Goal: Transaction & Acquisition: Book appointment/travel/reservation

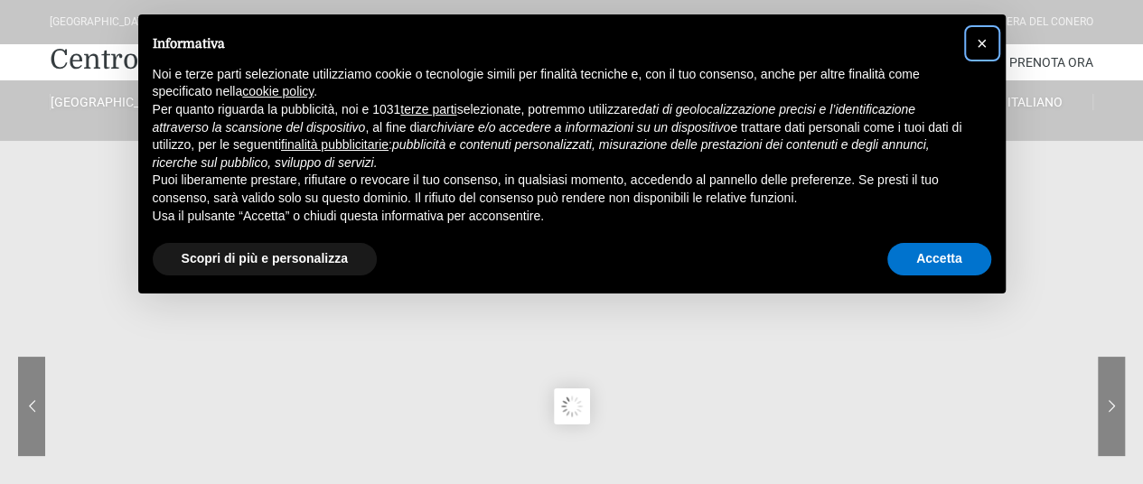
click at [983, 40] on span "×" at bounding box center [982, 43] width 11 height 20
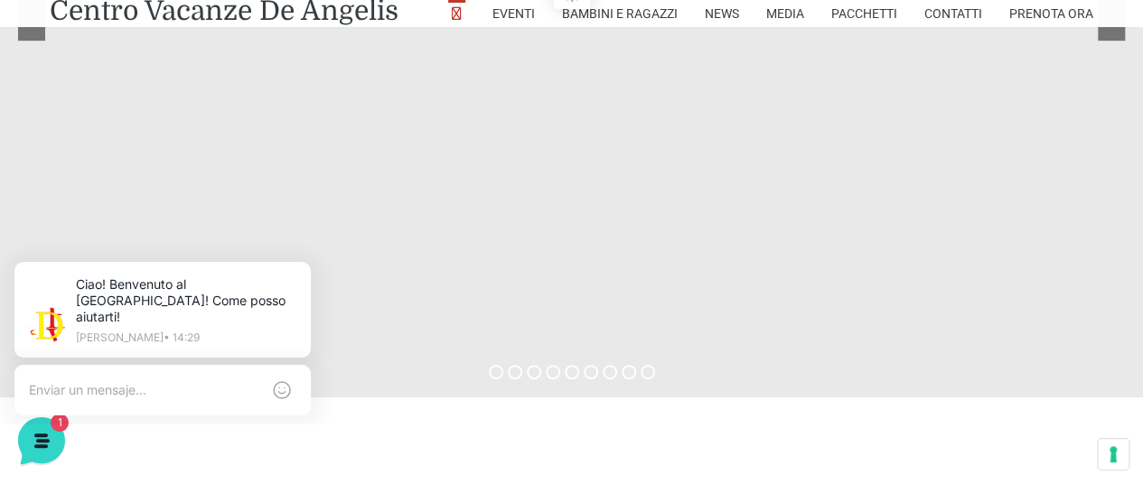
scroll to position [416, 0]
click at [517, 373] on sr7-bullet at bounding box center [515, 372] width 14 height 14
click at [532, 374] on sr7-bullet at bounding box center [534, 372] width 14 height 14
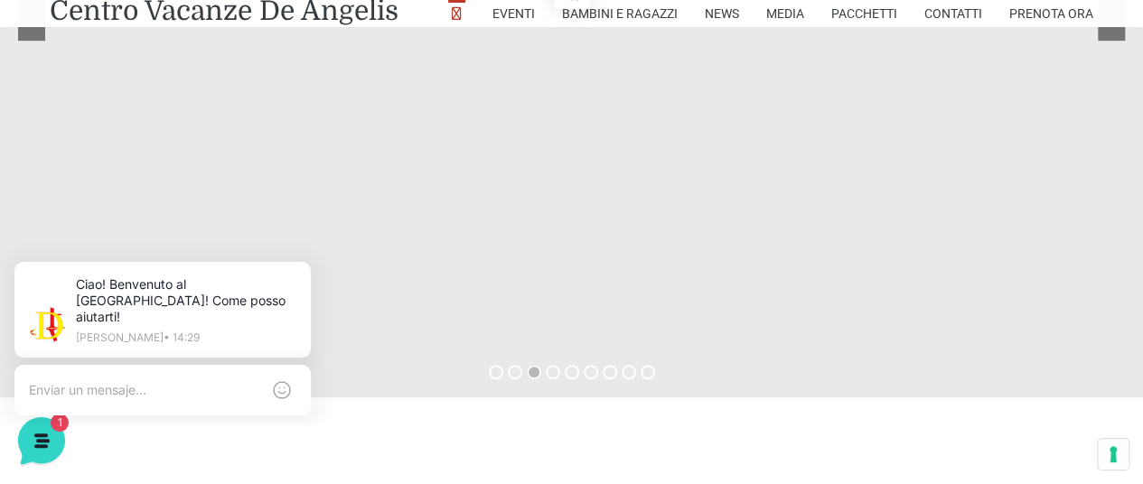
click at [551, 376] on sr7-bullet at bounding box center [553, 372] width 14 height 14
click at [571, 374] on sr7-bullet at bounding box center [572, 372] width 14 height 14
click at [613, 367] on sr7-bullet at bounding box center [610, 372] width 14 height 14
click at [867, 11] on link "Pacchetti" at bounding box center [864, 13] width 66 height 27
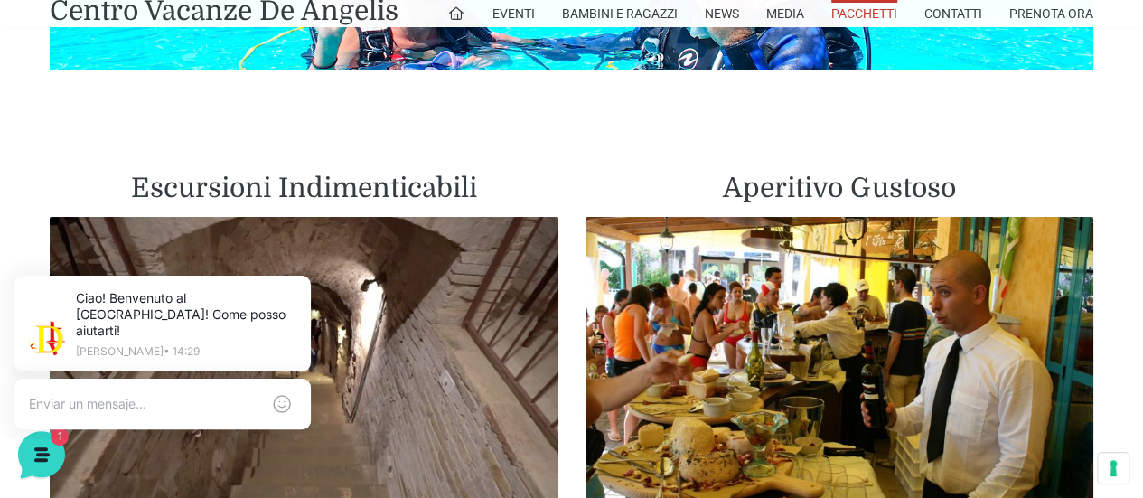
scroll to position [3330, 0]
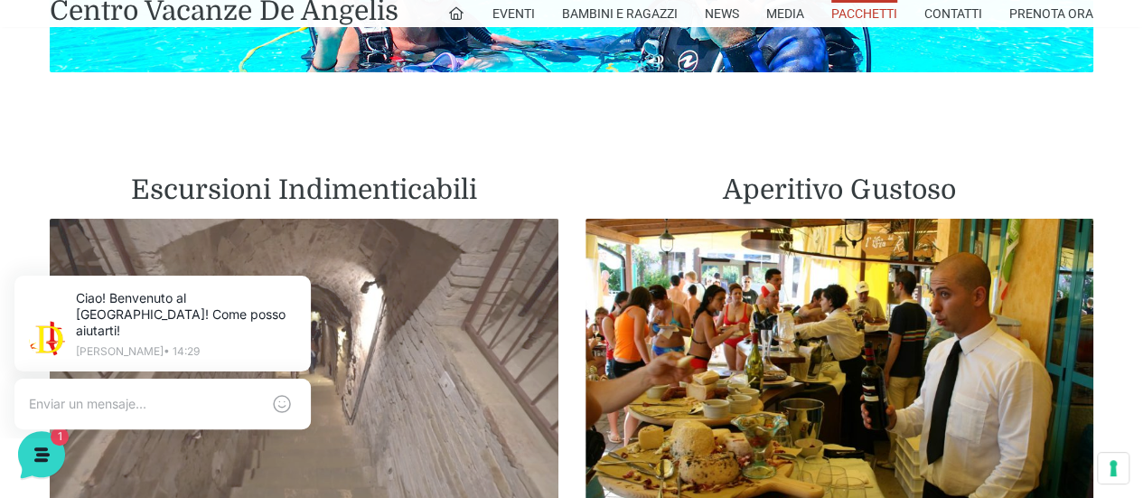
click at [448, 323] on img at bounding box center [304, 378] width 509 height 318
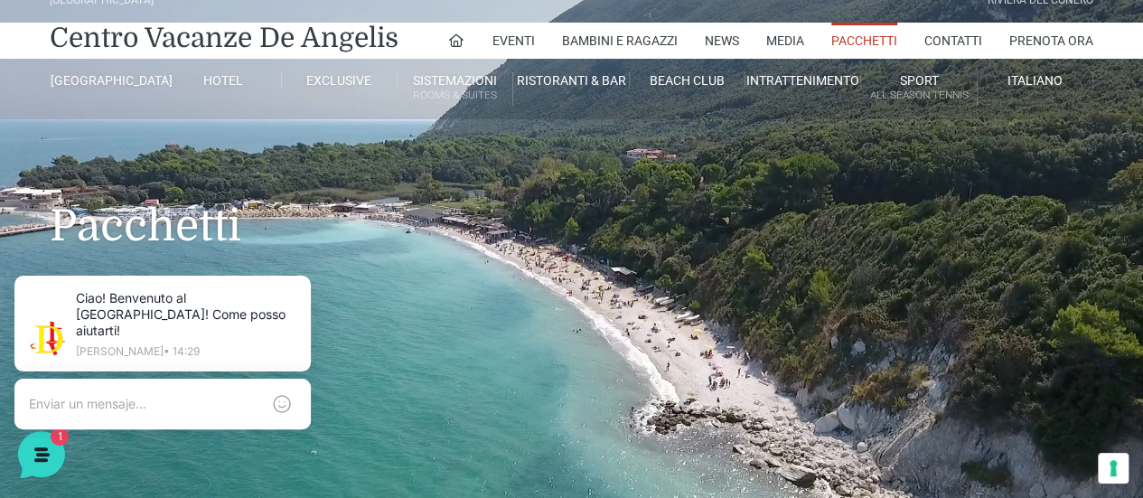
scroll to position [0, 0]
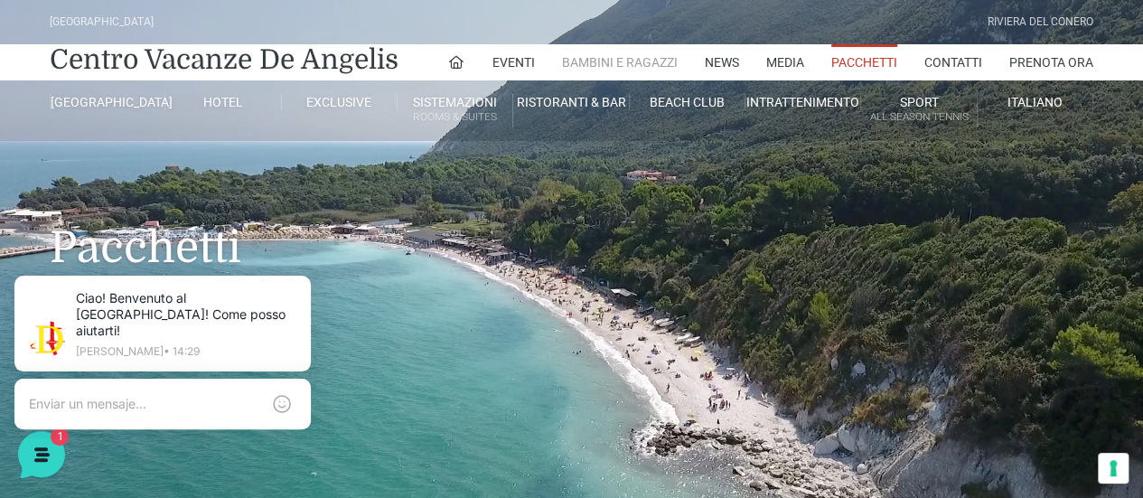
click at [622, 64] on link "Bambini e Ragazzi" at bounding box center [620, 62] width 116 height 36
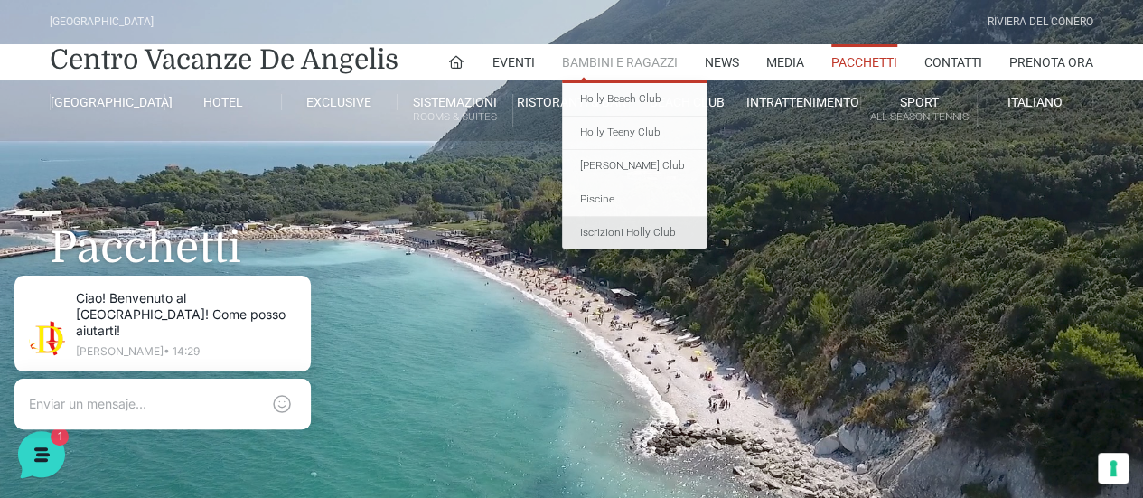
click at [626, 239] on link "Iscrizioni Holly Club" at bounding box center [634, 233] width 145 height 33
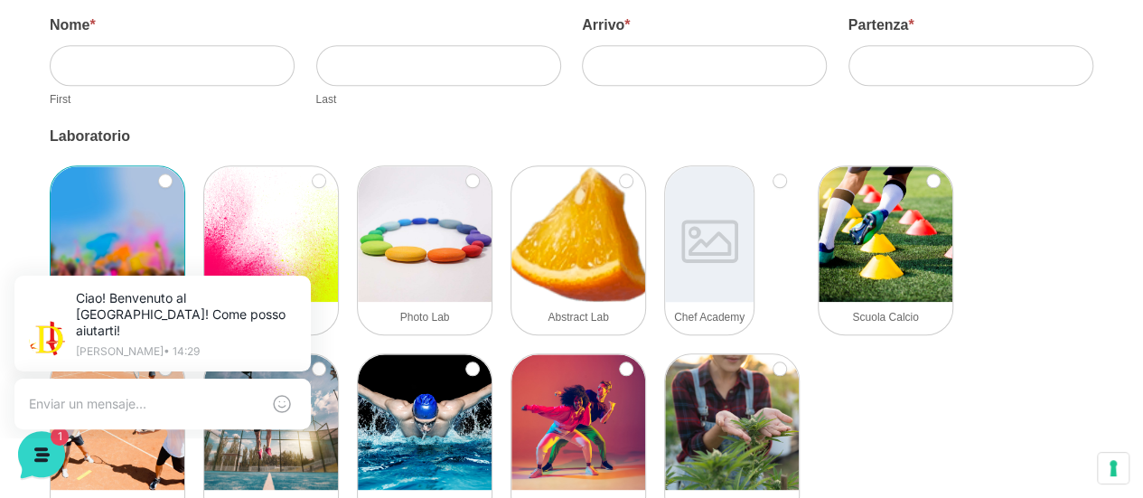
click at [70, 177] on img at bounding box center [118, 234] width 134 height 136
click at [158, 177] on input "Art Attack" at bounding box center [165, 180] width 14 height 14
checkbox input "true"
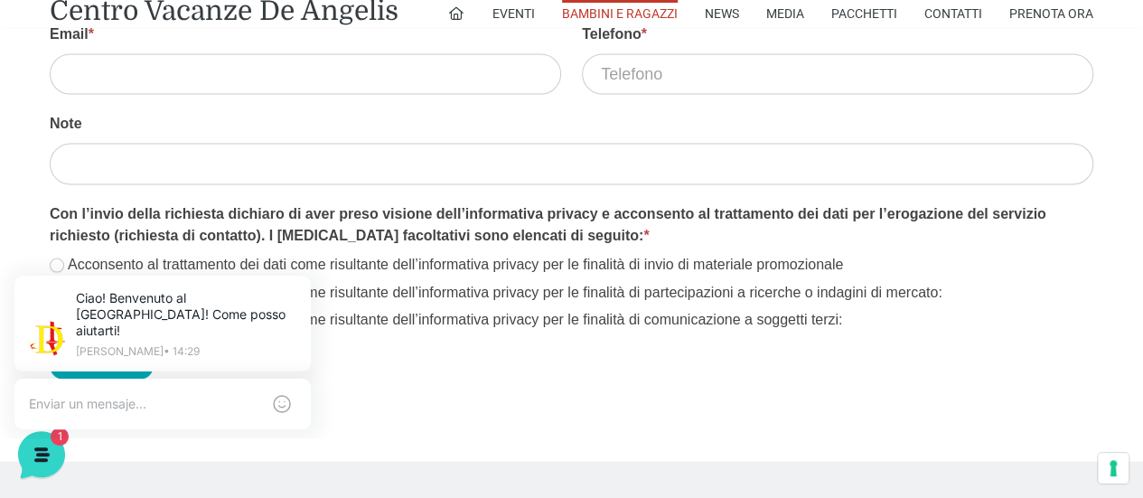
scroll to position [1745, 0]
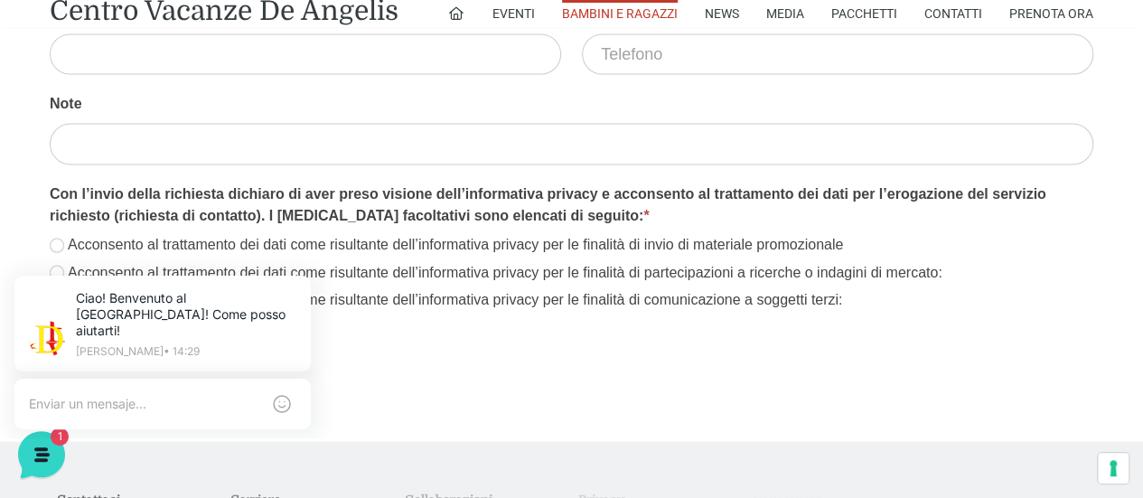
click at [57, 159] on div "Note" at bounding box center [571, 128] width 1043 height 71
click at [61, 117] on label "Note" at bounding box center [571, 108] width 1043 height 31
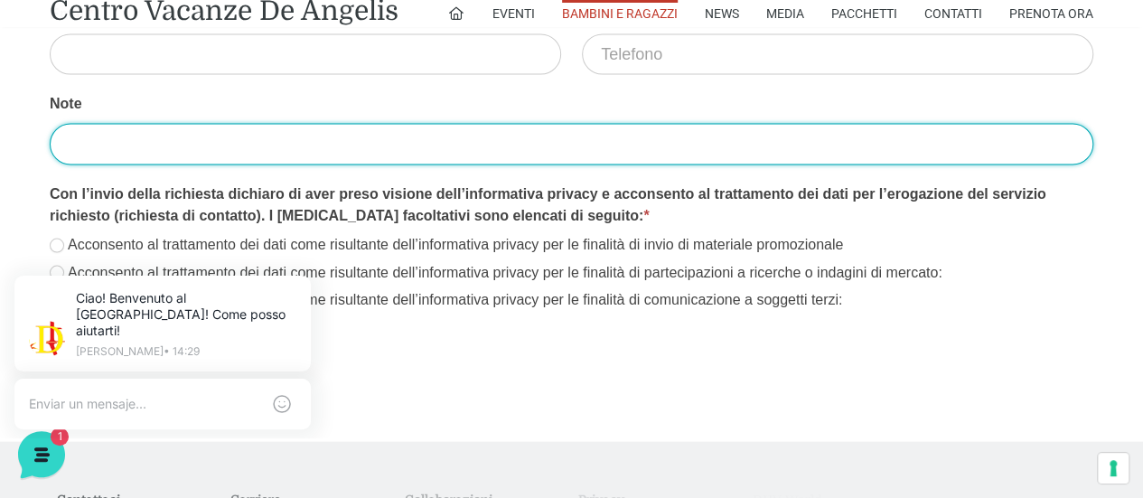
click at [61, 124] on input "Note" at bounding box center [571, 144] width 1043 height 41
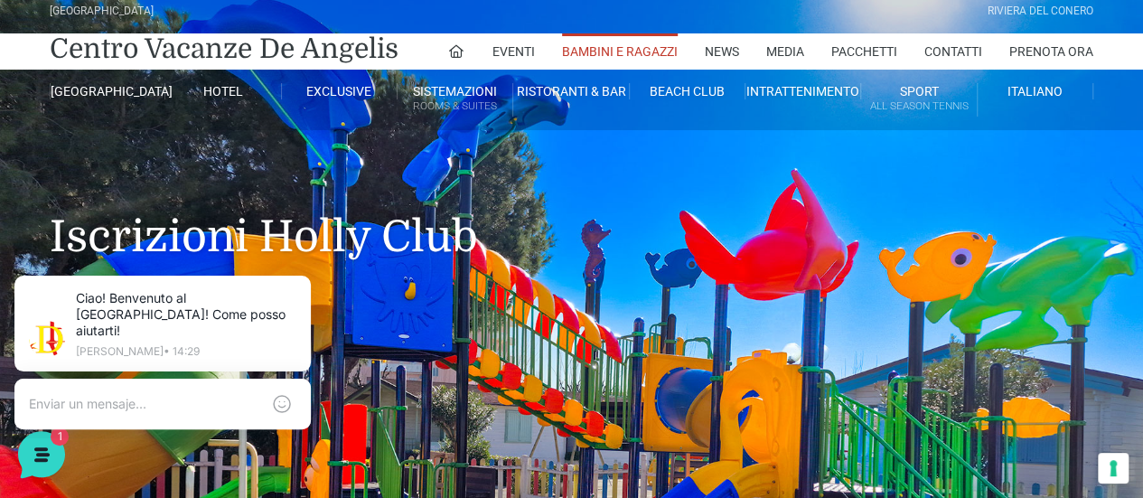
scroll to position [7, 0]
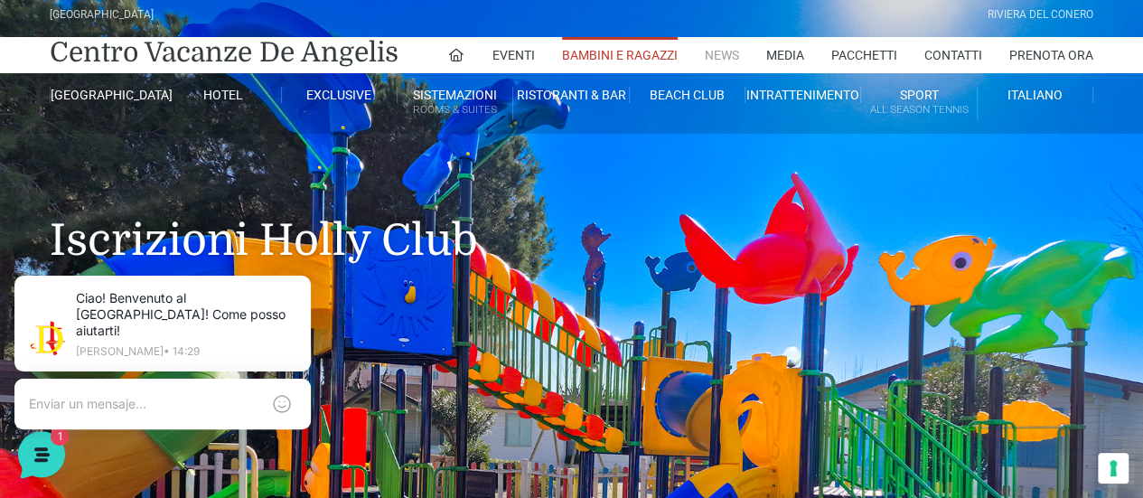
click at [706, 54] on link "News" at bounding box center [722, 55] width 34 height 36
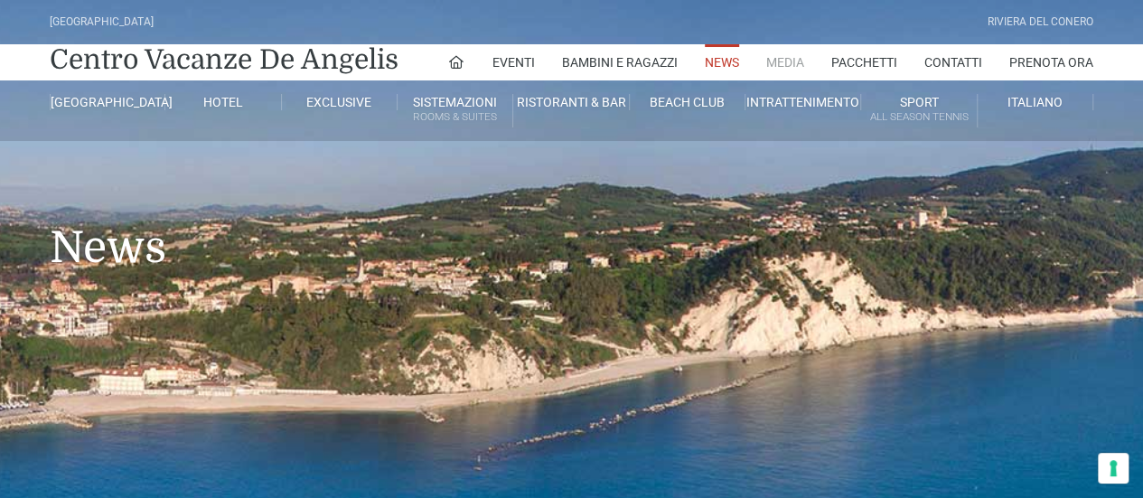
click at [783, 52] on link "Media" at bounding box center [785, 62] width 38 height 36
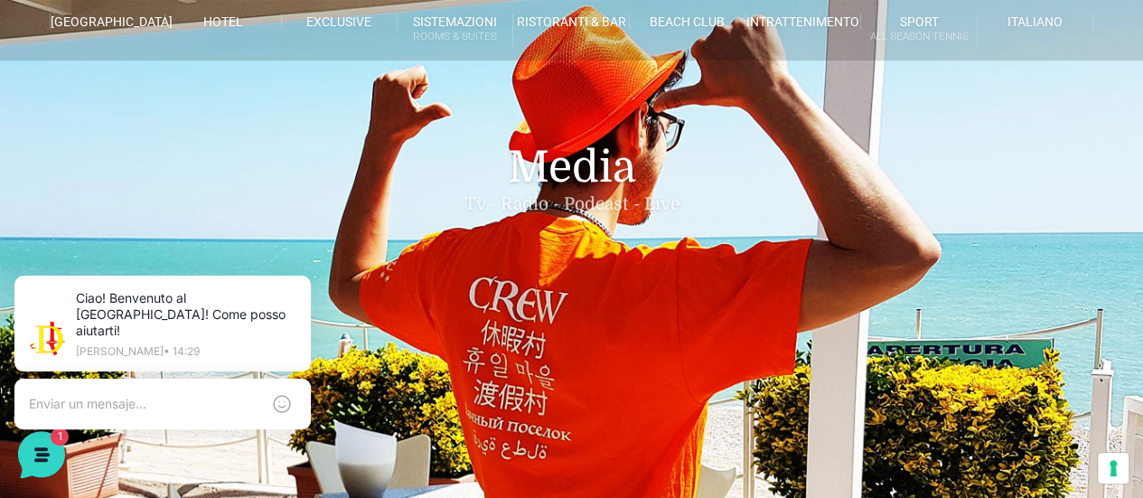
scroll to position [78, 0]
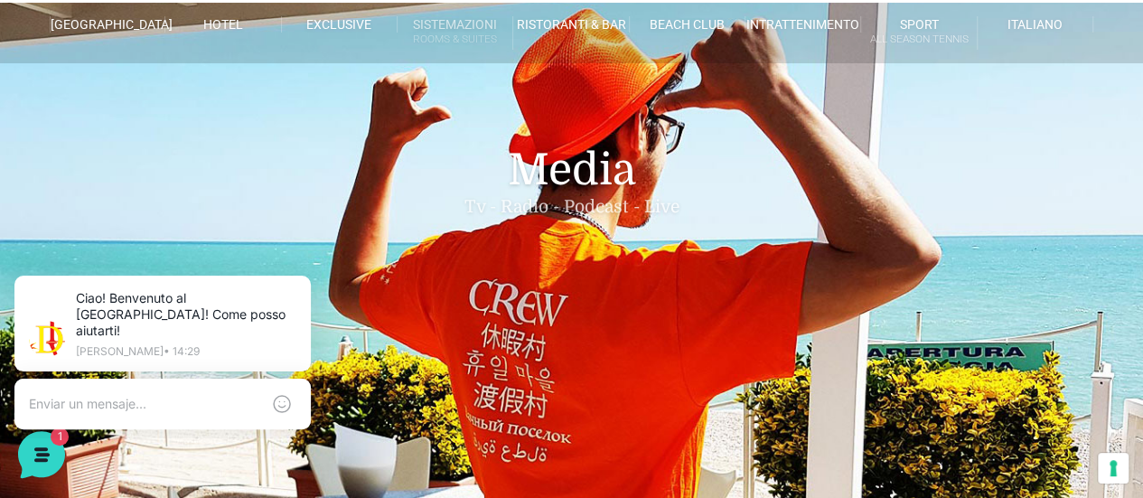
click at [460, 29] on link "Sistemazioni Rooms & Suites" at bounding box center [456, 32] width 116 height 33
click at [310, 119] on h1 "Media Tv - Radio - Podcast - Live" at bounding box center [571, 153] width 1043 height 180
click at [473, 42] on small "Rooms & Suites" at bounding box center [455, 39] width 115 height 17
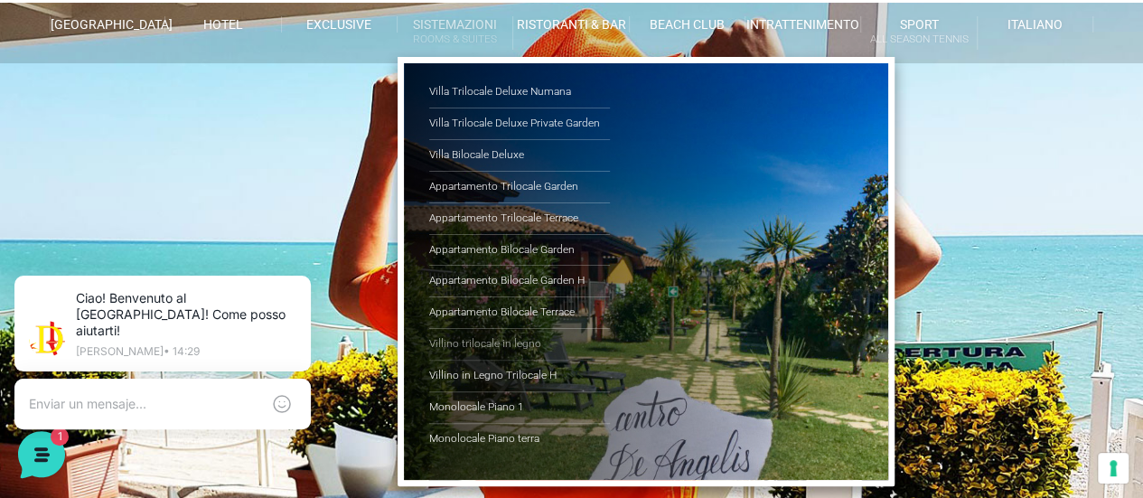
click at [508, 347] on link "Villino trilocale in legno" at bounding box center [519, 345] width 181 height 32
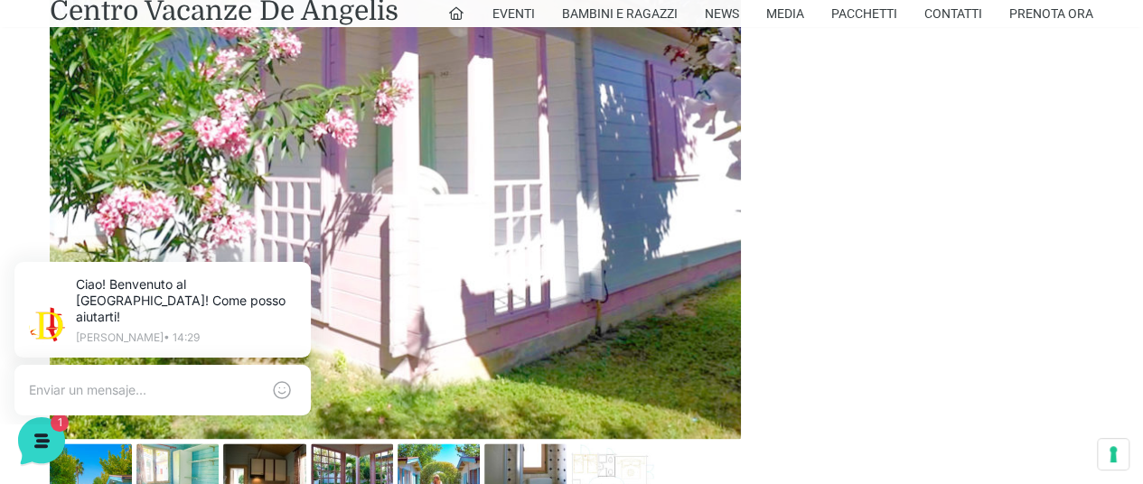
scroll to position [964, 0]
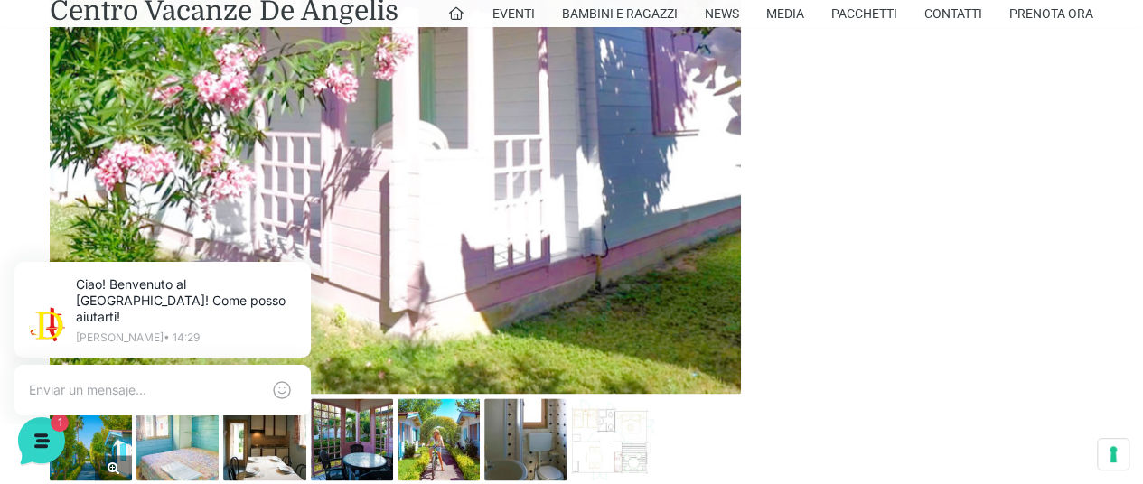
click at [92, 445] on img at bounding box center [91, 439] width 82 height 82
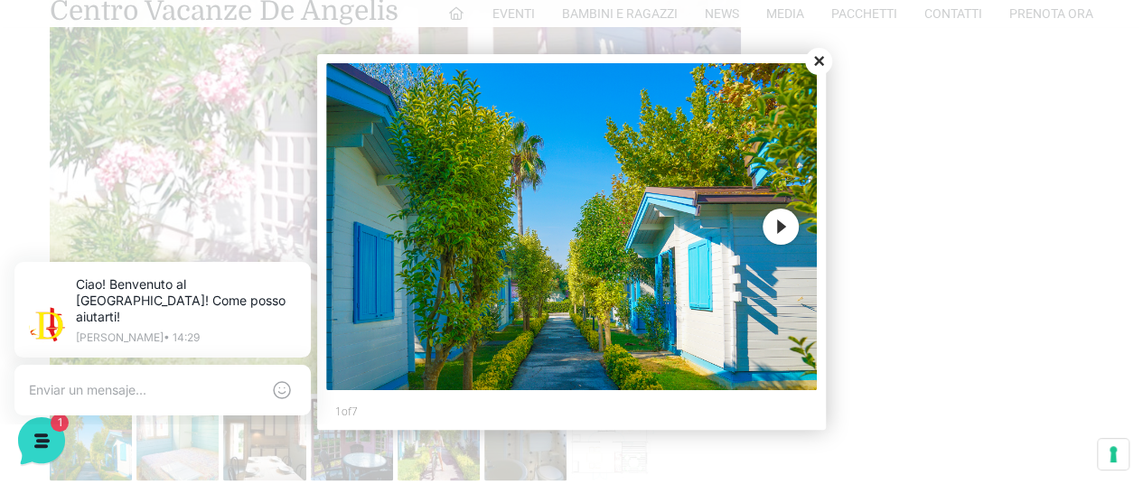
click at [791, 235] on button "Next" at bounding box center [781, 227] width 36 height 36
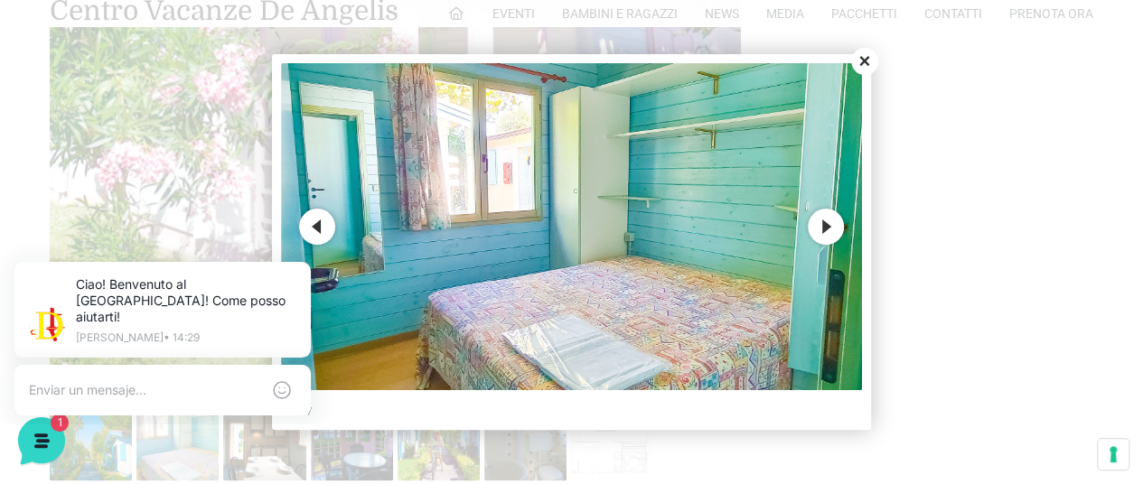
click at [828, 231] on button "Next" at bounding box center [826, 227] width 36 height 36
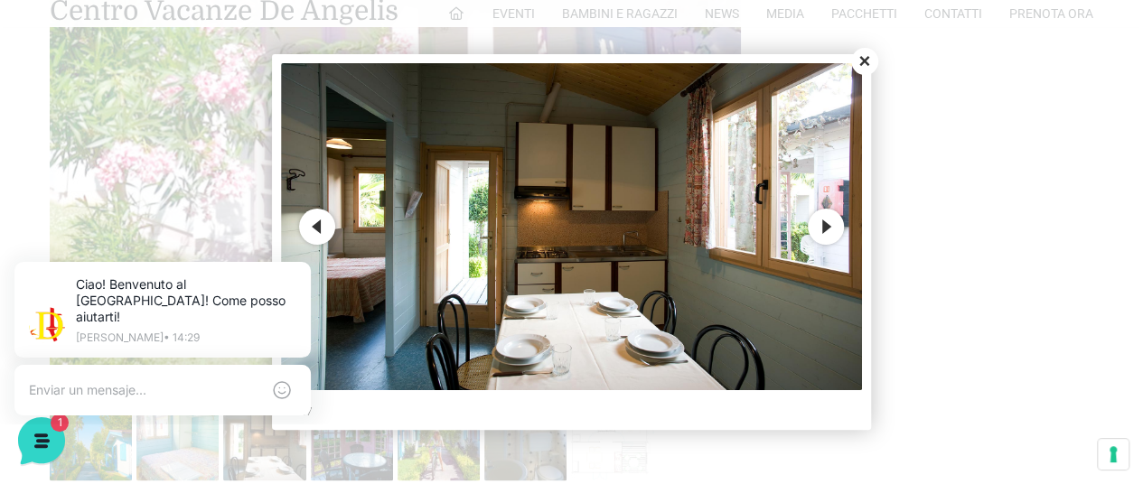
click at [825, 237] on button "Next" at bounding box center [826, 227] width 36 height 36
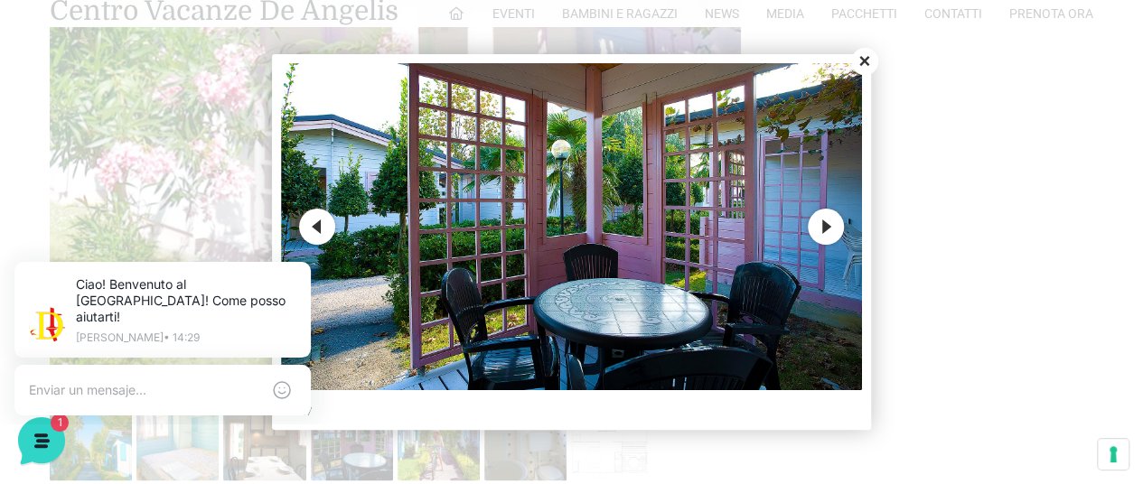
click at [836, 229] on button "Next" at bounding box center [826, 227] width 36 height 36
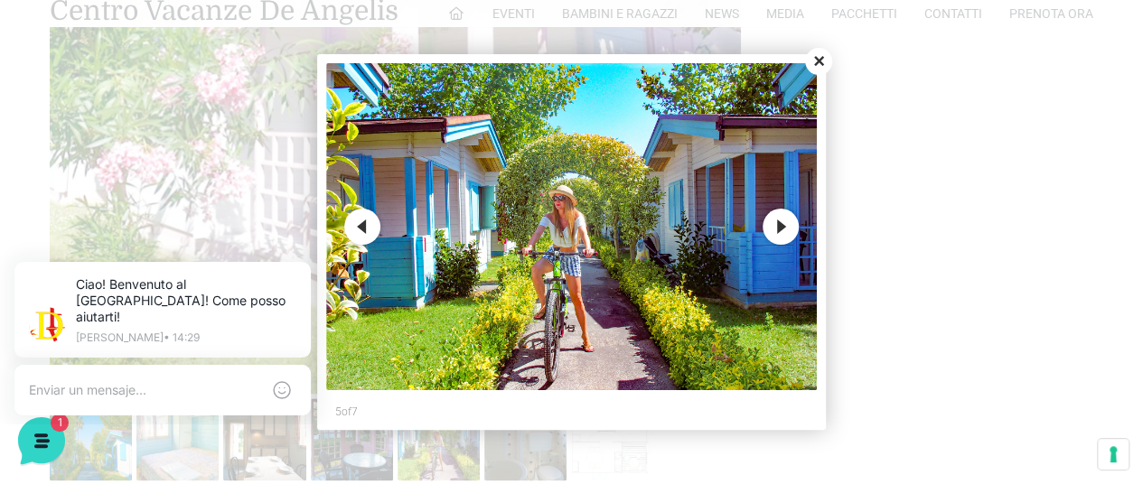
click at [777, 239] on button "Next" at bounding box center [781, 227] width 36 height 36
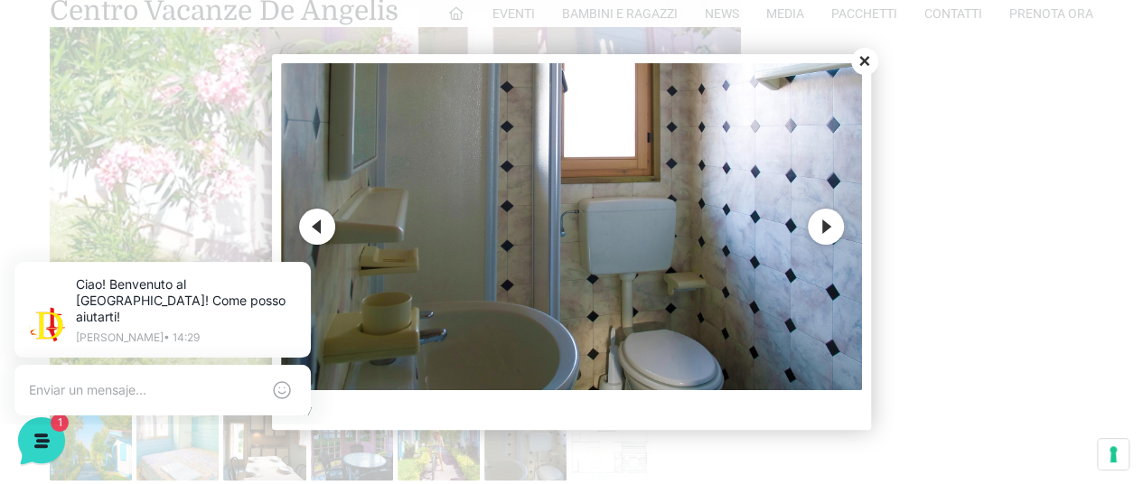
click at [824, 244] on button "Next" at bounding box center [826, 227] width 36 height 36
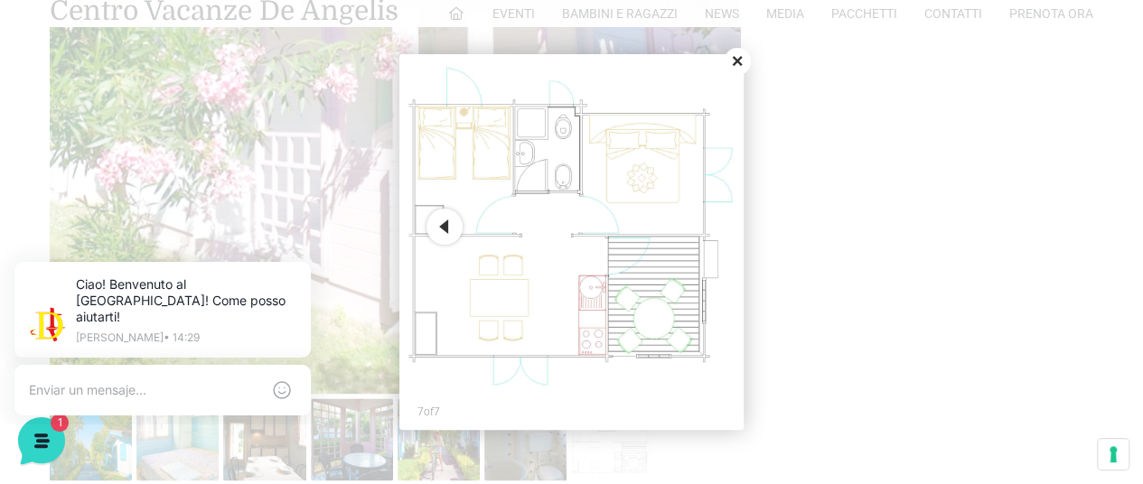
click at [551, 217] on img at bounding box center [571, 226] width 327 height 327
click at [734, 60] on button "Close" at bounding box center [737, 61] width 27 height 27
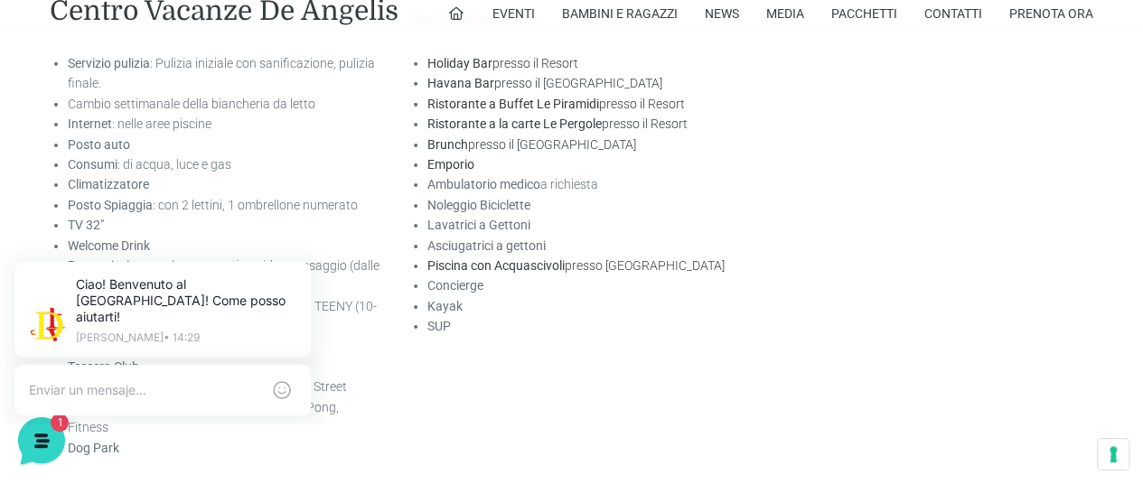
scroll to position [2895, 0]
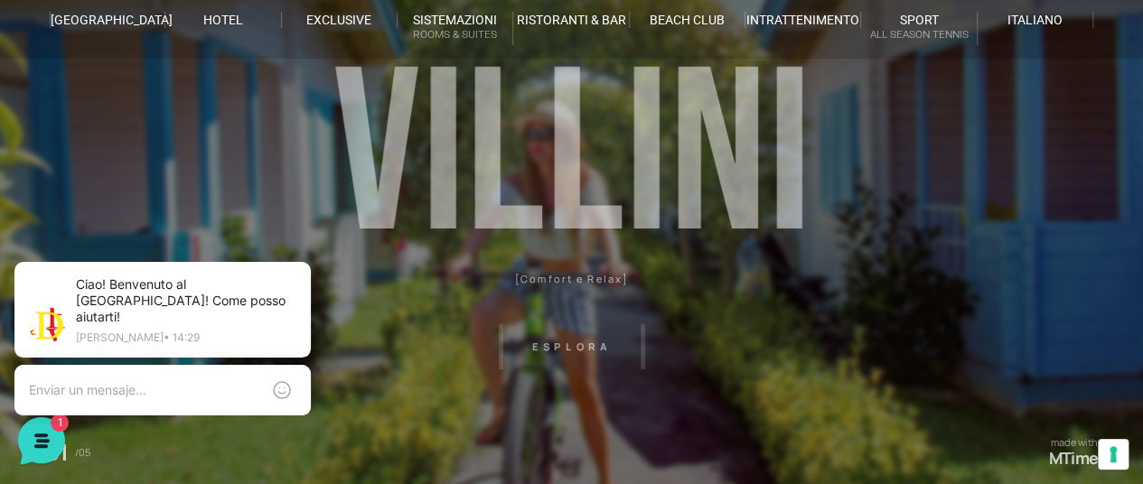
scroll to position [0, 0]
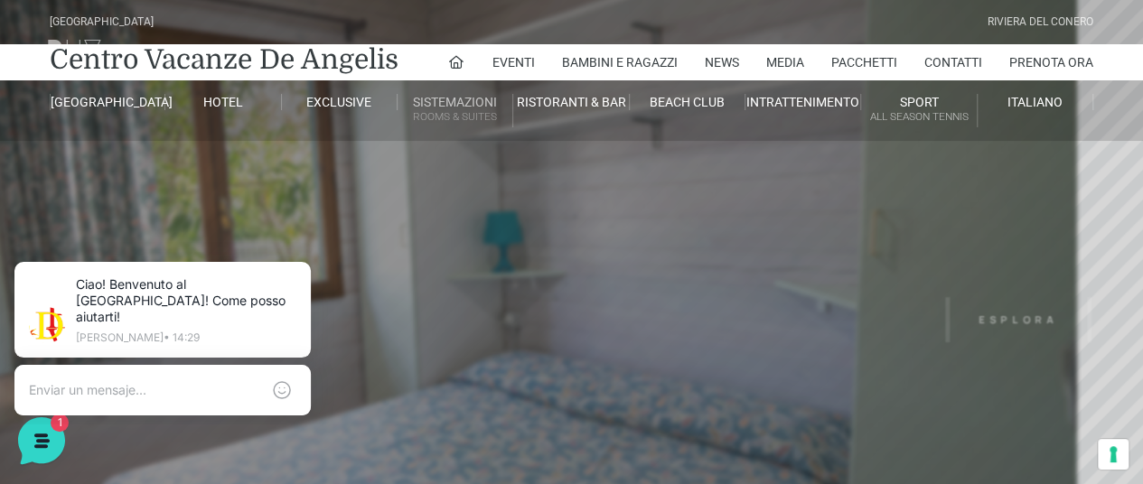
click at [466, 107] on link "Sistemazioni Rooms & Suites" at bounding box center [456, 110] width 116 height 33
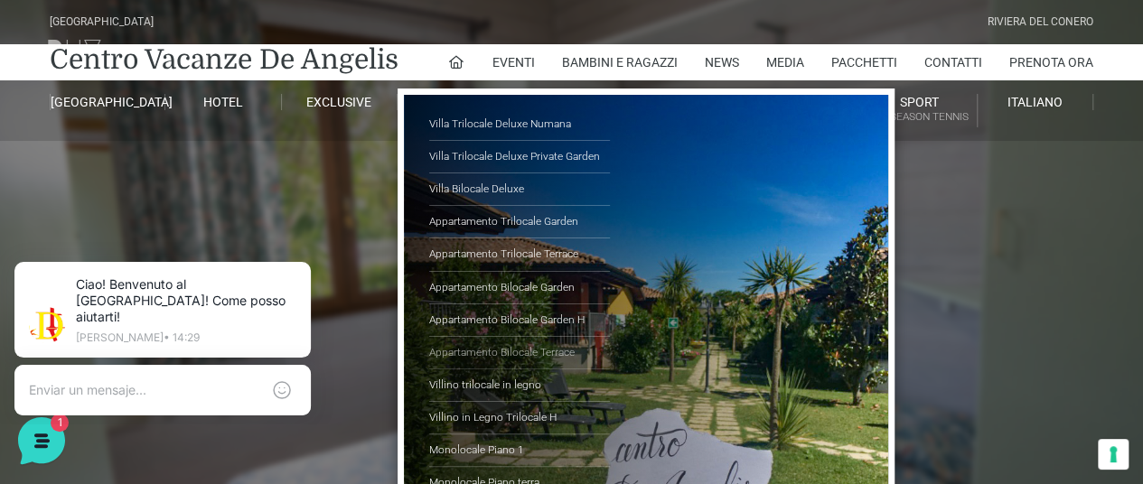
click at [564, 364] on link "Appartamento Bilocale Terrace" at bounding box center [519, 353] width 181 height 33
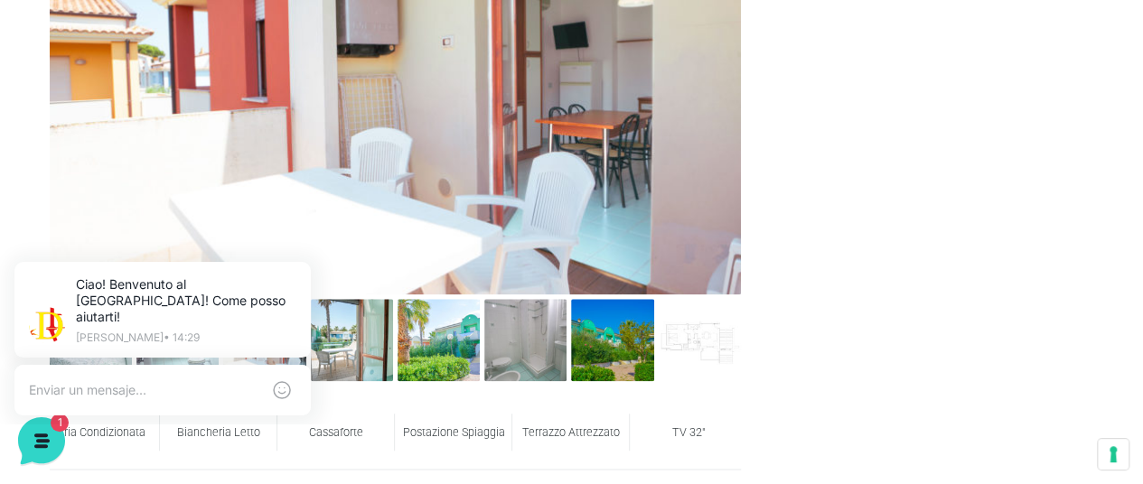
scroll to position [843, 0]
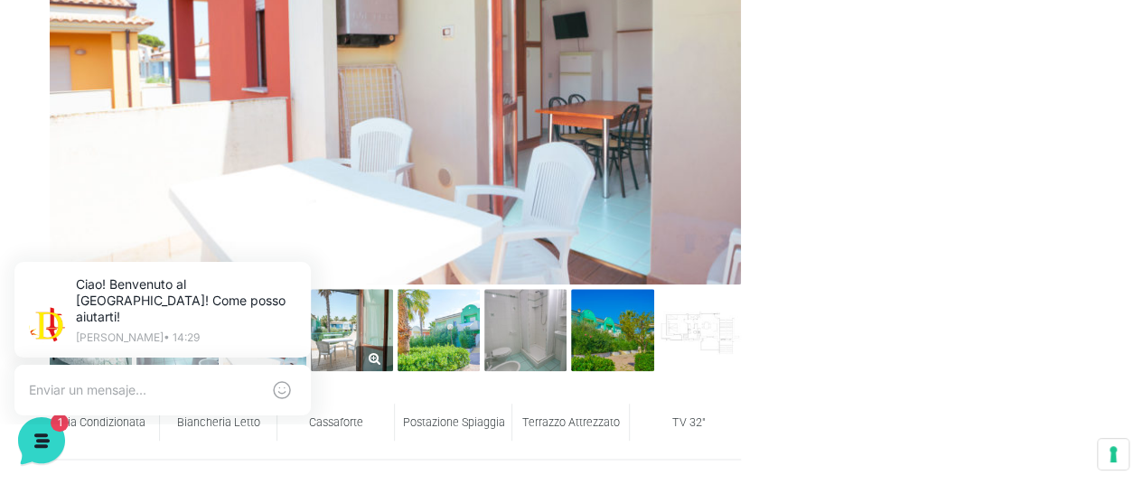
click at [360, 347] on link at bounding box center [352, 330] width 82 height 82
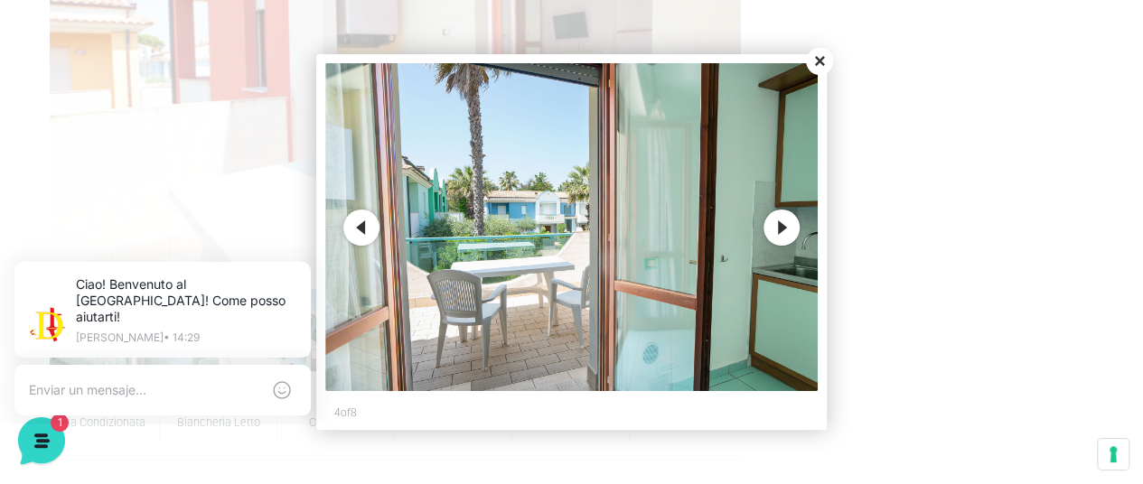
click at [795, 223] on button "Next" at bounding box center [781, 228] width 36 height 36
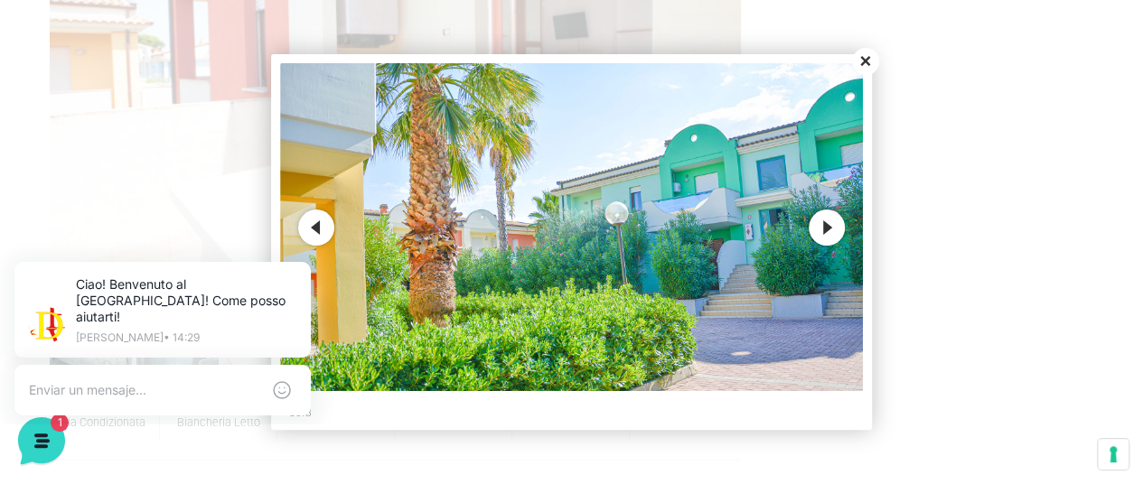
click at [824, 239] on button "Next" at bounding box center [827, 228] width 36 height 36
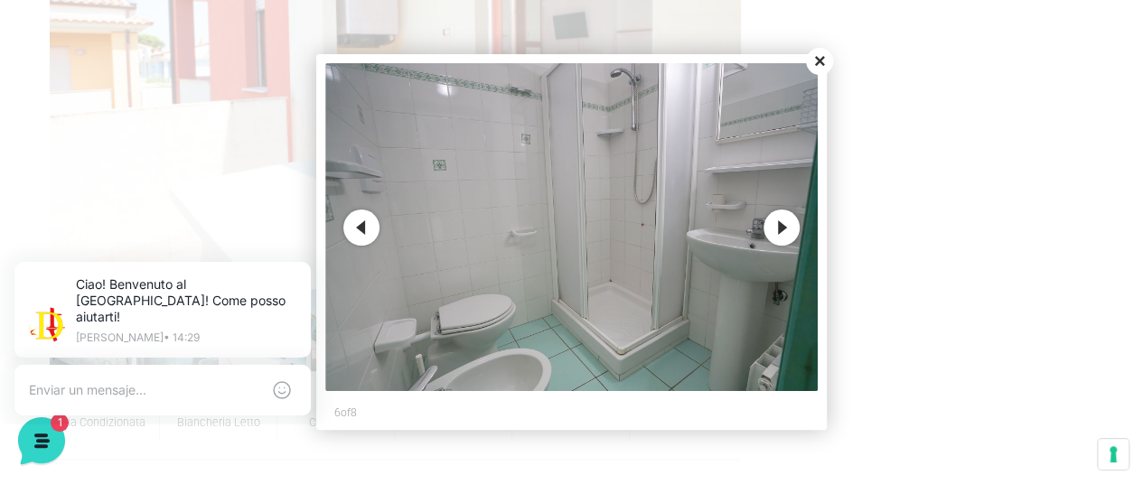
click at [776, 239] on button "Next" at bounding box center [781, 228] width 36 height 36
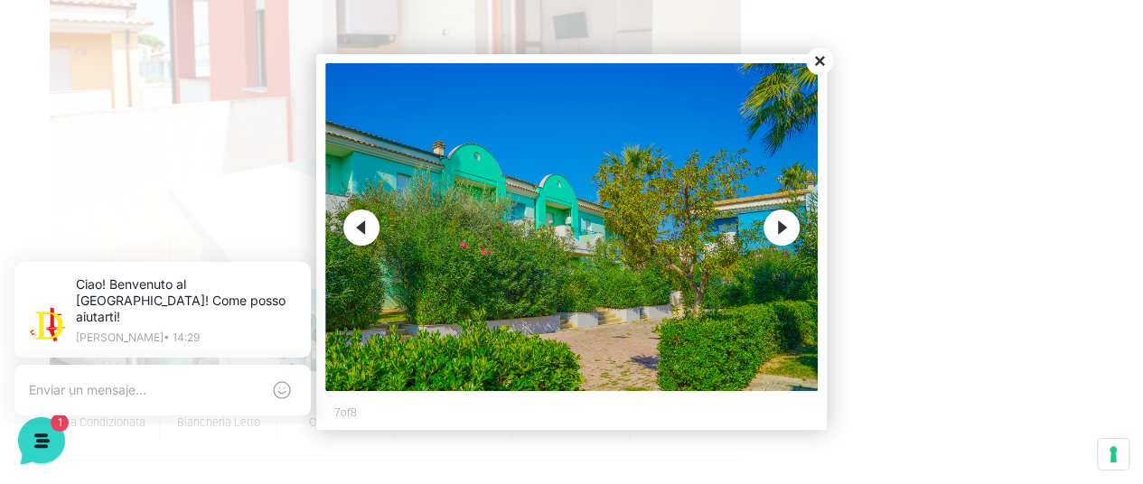
click at [788, 242] on button "Next" at bounding box center [781, 228] width 36 height 36
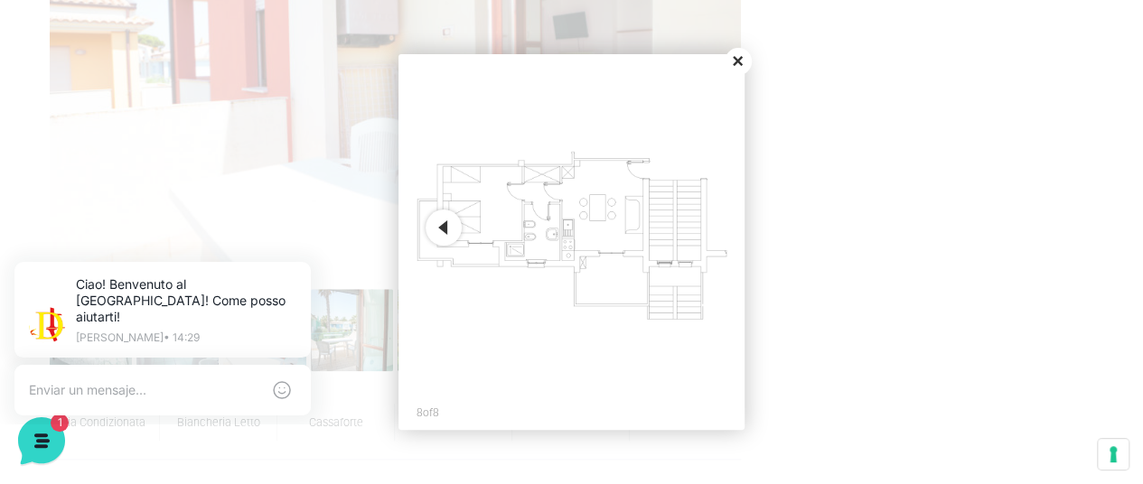
click at [441, 235] on button "Previous" at bounding box center [444, 228] width 36 height 36
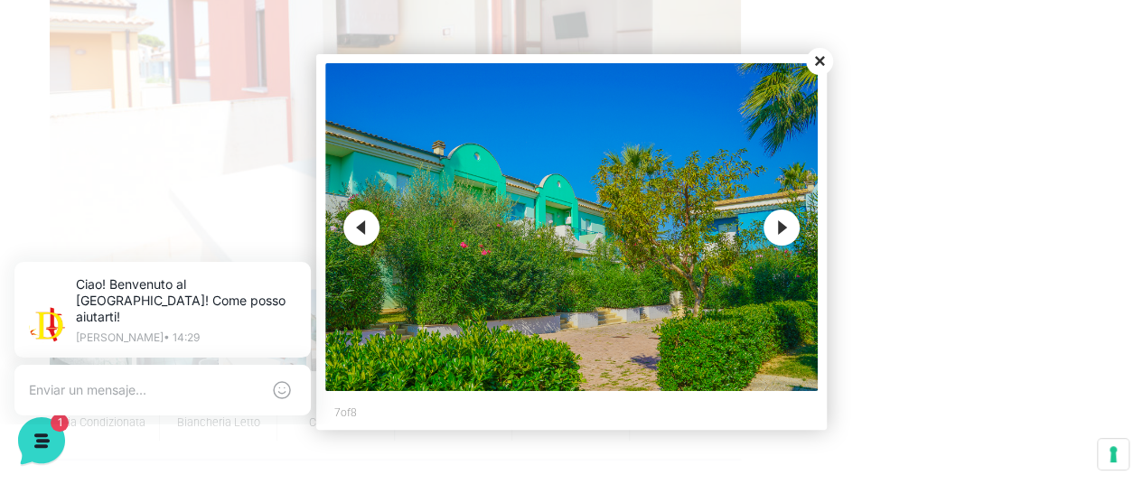
click at [825, 62] on button "Close" at bounding box center [819, 61] width 27 height 27
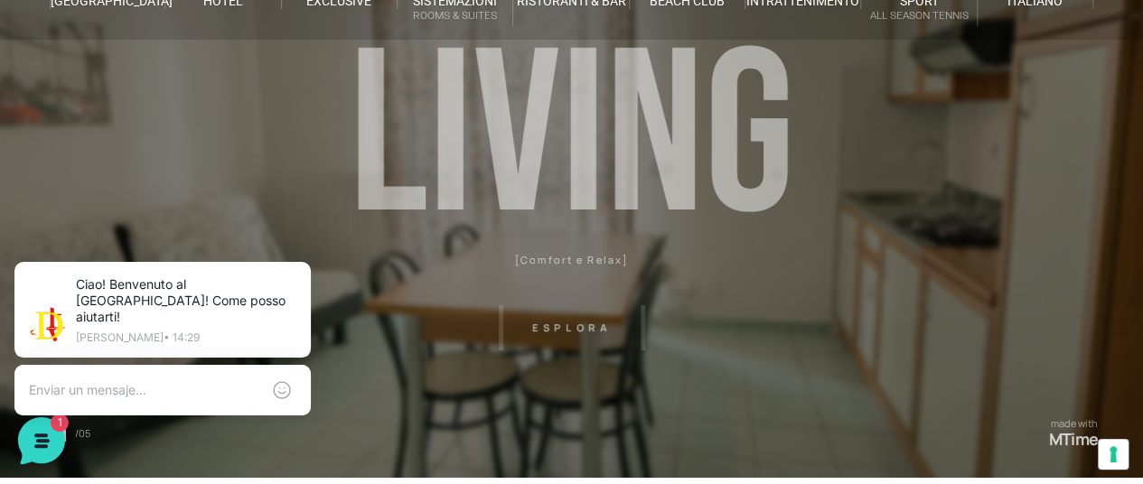
scroll to position [0, 0]
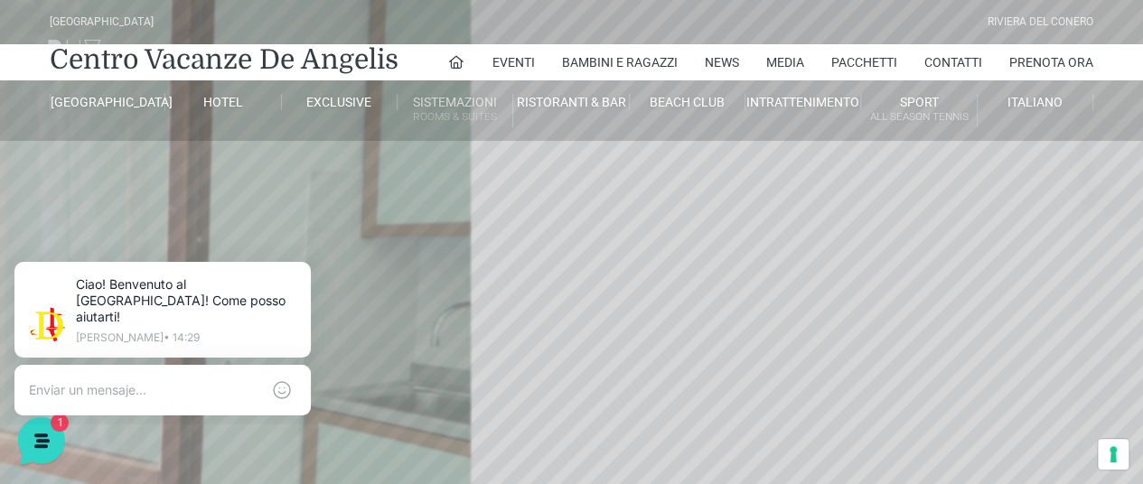
click at [464, 108] on small "Rooms & Suites" at bounding box center [455, 116] width 115 height 17
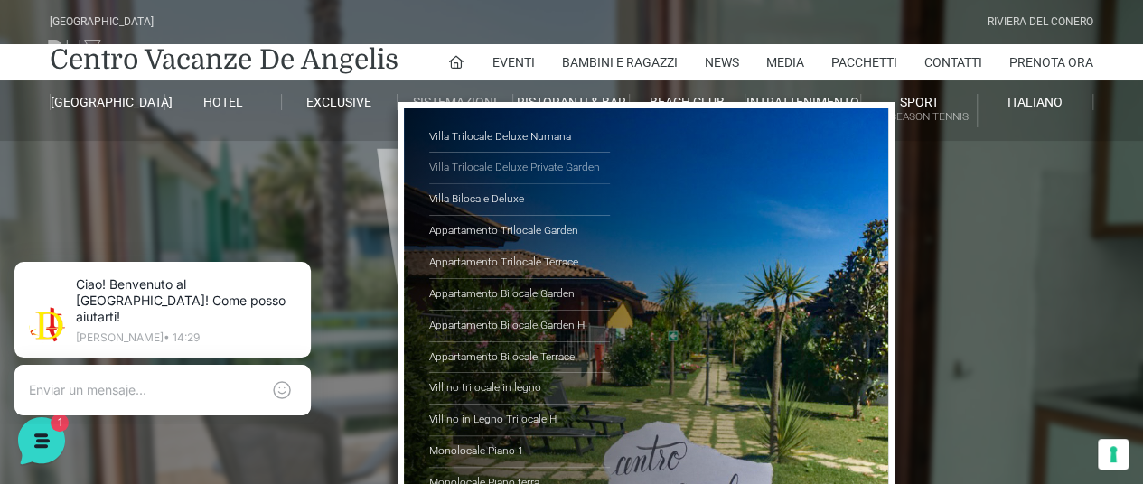
click at [452, 180] on link "Villa Trilocale Deluxe Private Garden" at bounding box center [519, 169] width 181 height 32
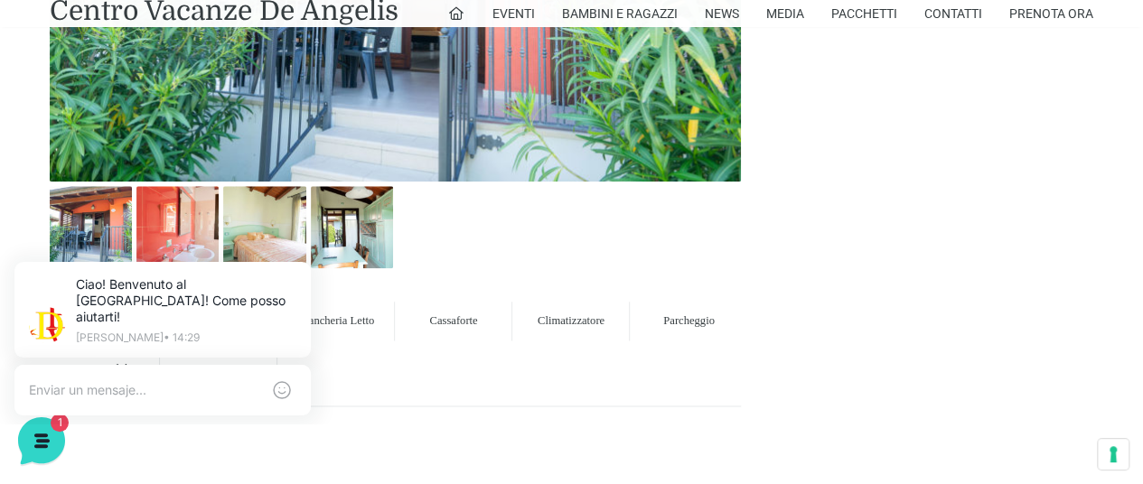
scroll to position [959, 0]
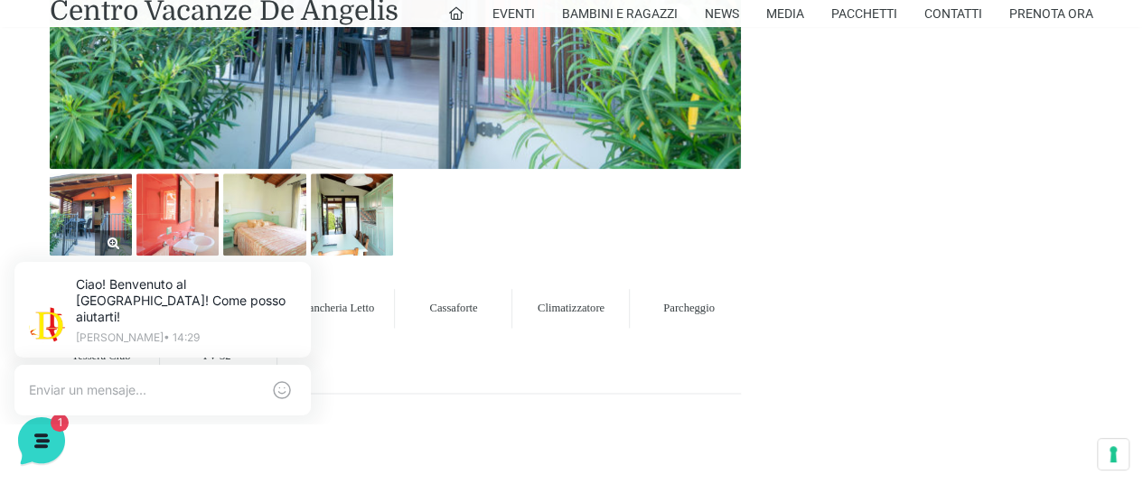
click at [76, 209] on img at bounding box center [91, 214] width 82 height 82
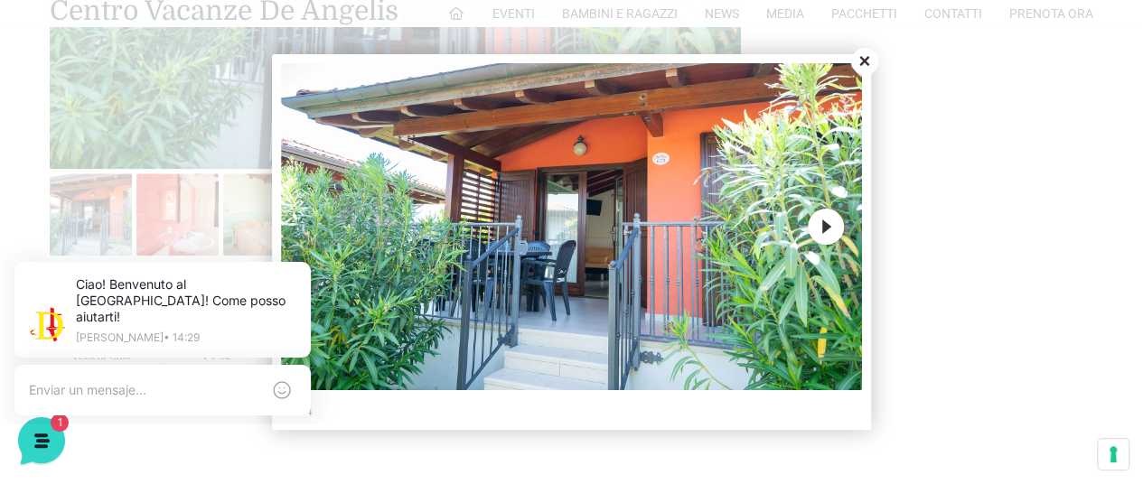
click at [841, 231] on button "Next" at bounding box center [826, 227] width 36 height 36
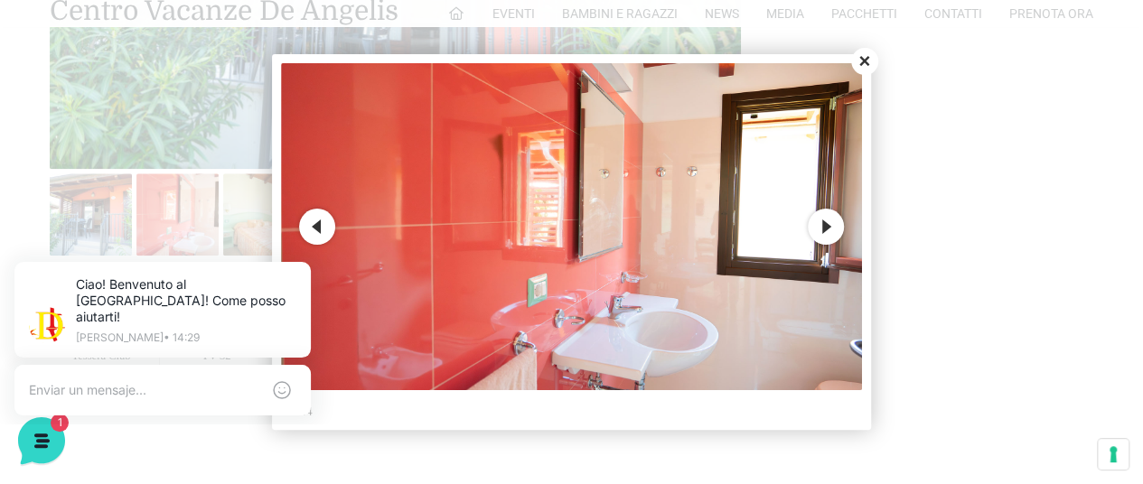
click at [831, 229] on button "Next" at bounding box center [826, 227] width 36 height 36
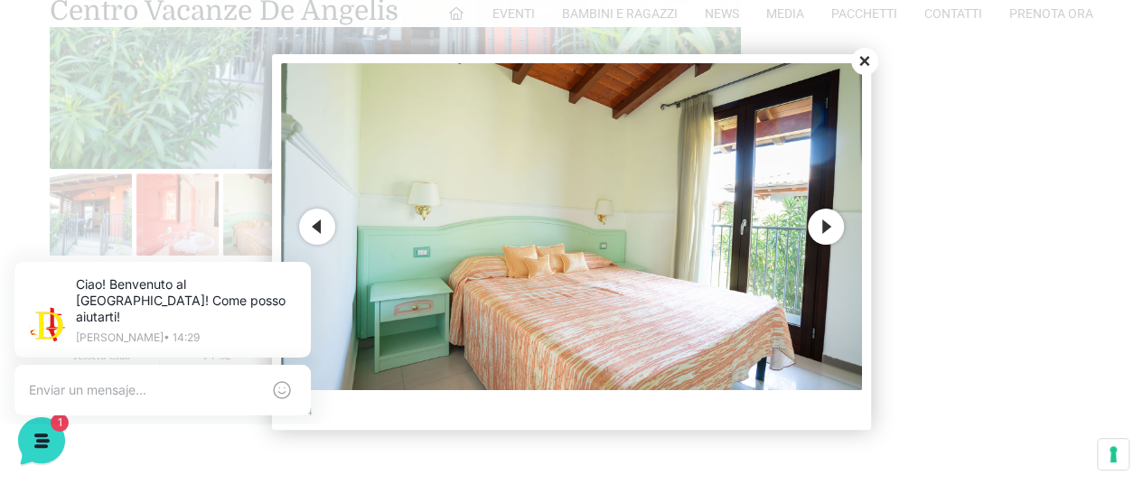
click at [824, 242] on button "Next" at bounding box center [826, 227] width 36 height 36
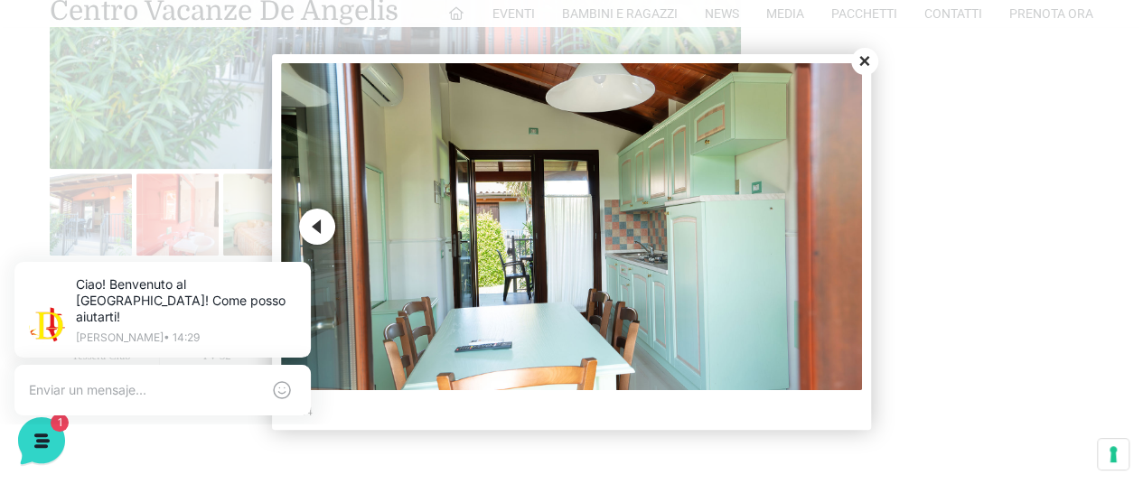
click at [858, 71] on button "Close" at bounding box center [864, 61] width 27 height 27
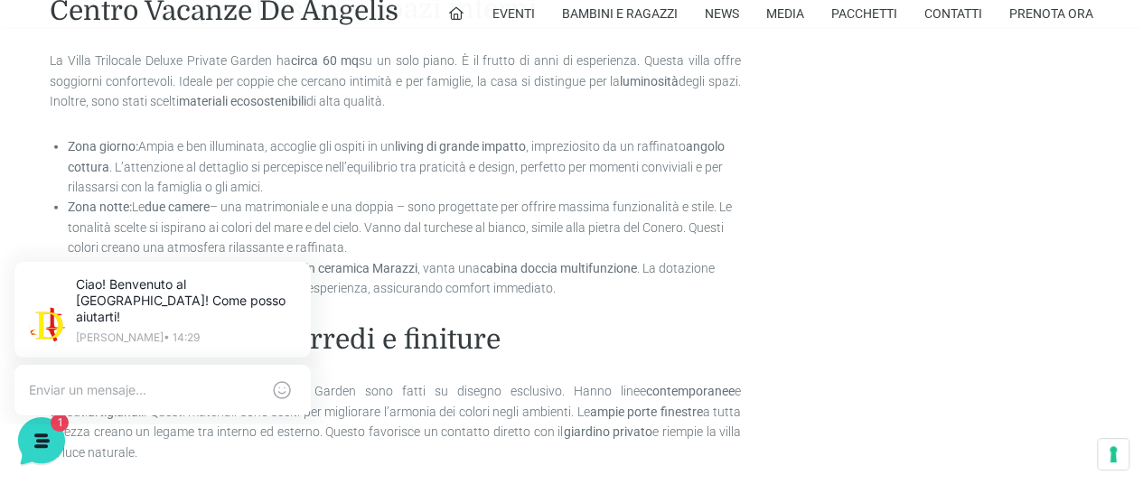
scroll to position [2025, 0]
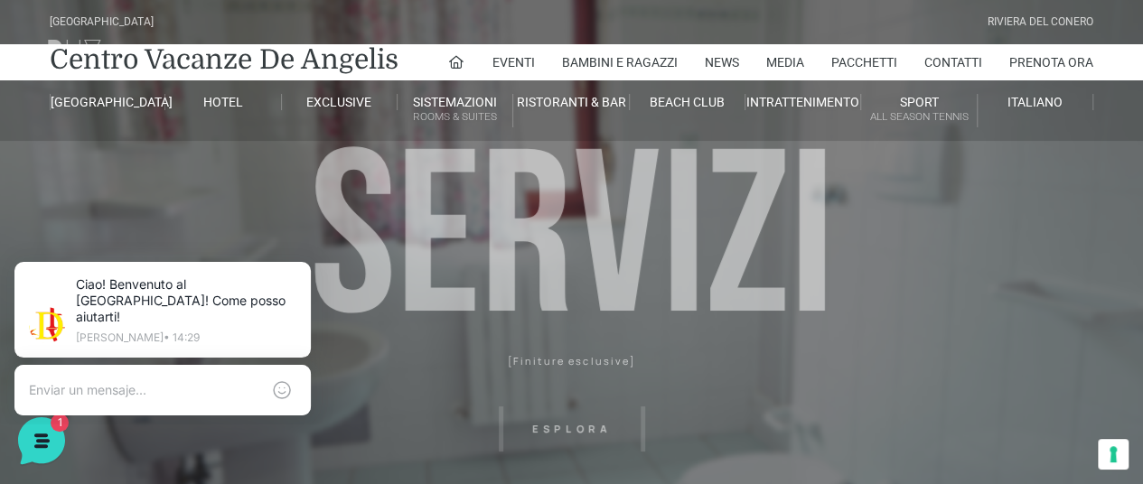
click at [542, 195] on header "[GEOGRAPHIC_DATA] [GEOGRAPHIC_DATA] Centro Vacanze [GEOGRAPHIC_DATA] Eventi Mis…" at bounding box center [571, 406] width 1143 height 813
